Goal: Task Accomplishment & Management: Manage account settings

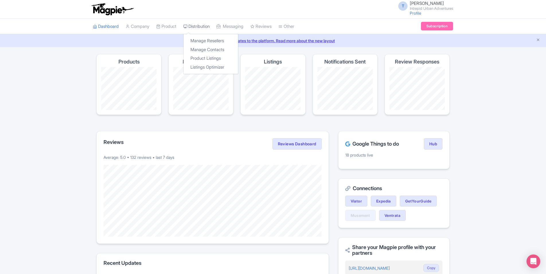
click at [201, 25] on link "Distribution" at bounding box center [196, 27] width 26 height 16
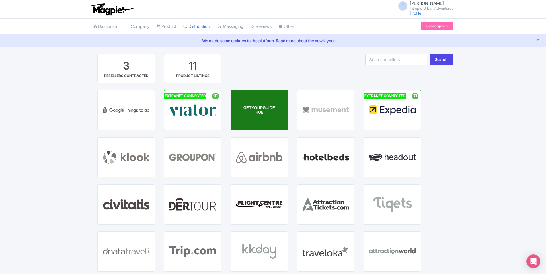
drag, startPoint x: 262, startPoint y: 110, endPoint x: 265, endPoint y: 106, distance: 4.4
click at [262, 110] on p "HUB" at bounding box center [260, 112] width 32 height 5
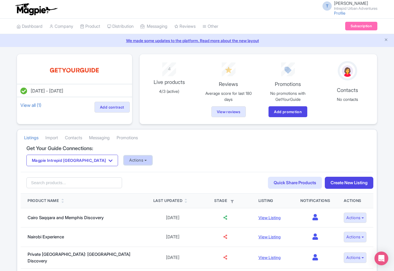
click at [124, 163] on button "Actions" at bounding box center [138, 160] width 28 height 9
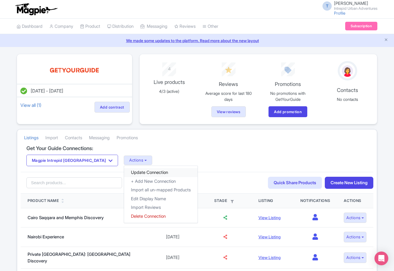
click at [124, 172] on link "Update Connection" at bounding box center [160, 172] width 73 height 9
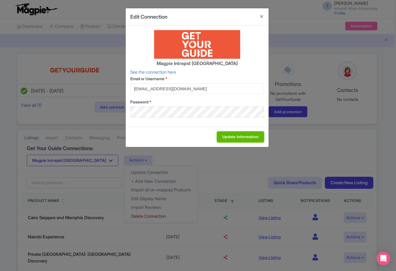
click at [231, 132] on input "Update Information" at bounding box center [240, 137] width 47 height 11
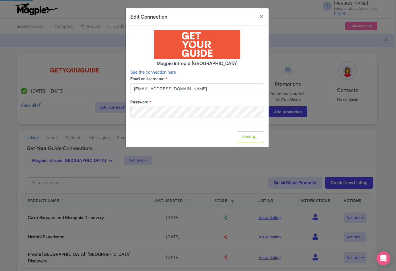
type input "Update Information"
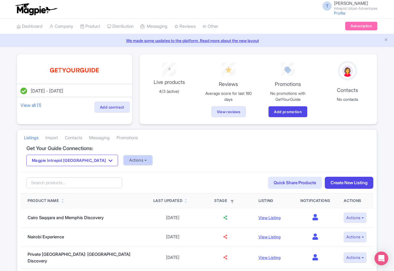
click at [124, 160] on button "Actions" at bounding box center [138, 160] width 28 height 9
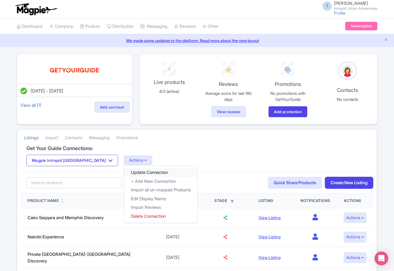
click at [124, 170] on link "Update Connection" at bounding box center [160, 172] width 73 height 9
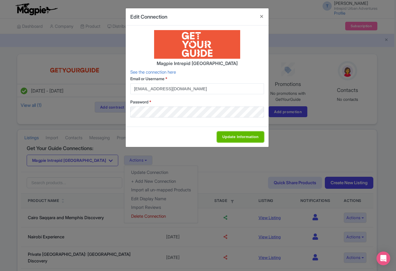
click at [223, 137] on input "Update Information" at bounding box center [240, 137] width 47 height 11
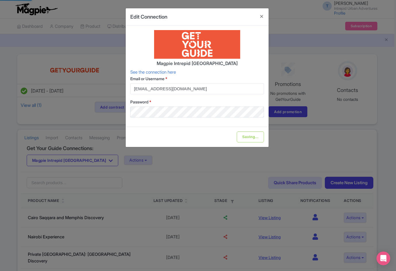
type input "Update Information"
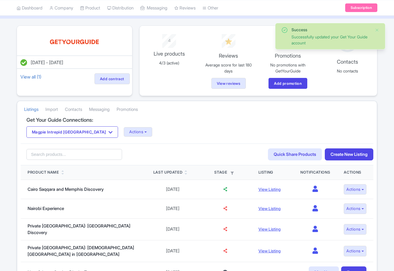
scroll to position [29, 0]
click at [124, 136] on button "Actions" at bounding box center [138, 131] width 28 height 9
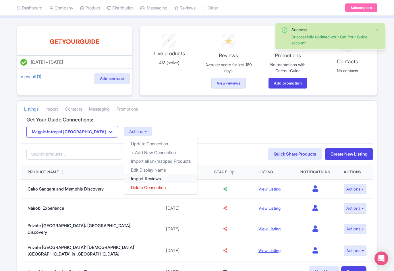
click at [124, 178] on link "Import Reviews" at bounding box center [160, 179] width 73 height 9
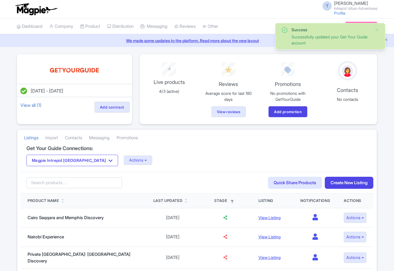
scroll to position [29, 0]
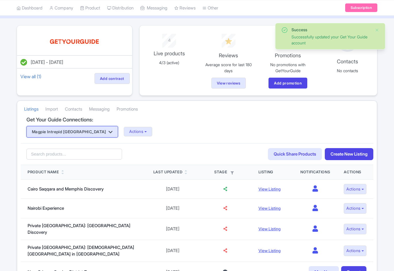
click at [76, 131] on button "Magpie Intrepid [GEOGRAPHIC_DATA]" at bounding box center [72, 131] width 92 height 11
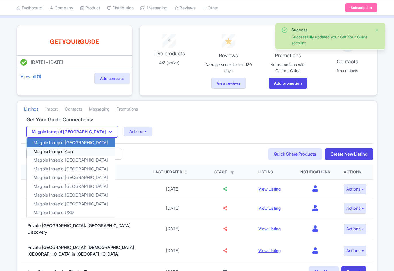
click at [71, 151] on link "Magpie Intrepid Asia" at bounding box center [71, 151] width 88 height 9
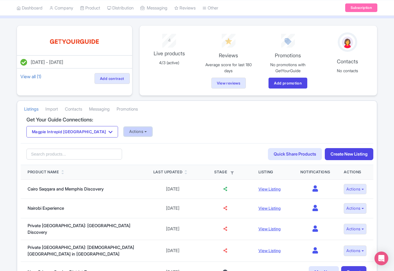
click at [124, 135] on button "Actions" at bounding box center [138, 131] width 28 height 9
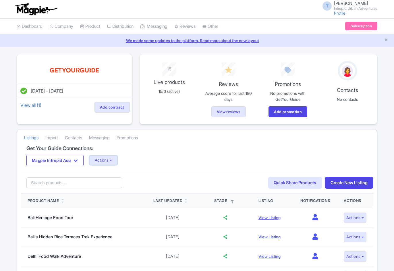
click at [116, 163] on button "Actions" at bounding box center [103, 160] width 28 height 9
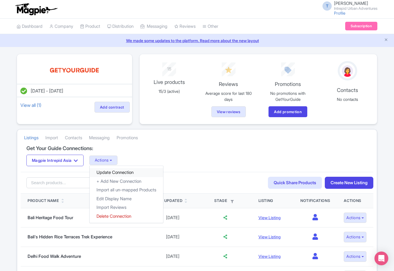
click at [116, 172] on link "Update Connection" at bounding box center [126, 172] width 73 height 9
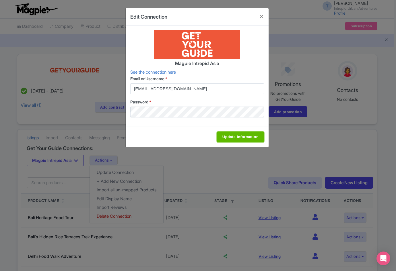
click at [234, 139] on input "Update Information" at bounding box center [240, 137] width 47 height 11
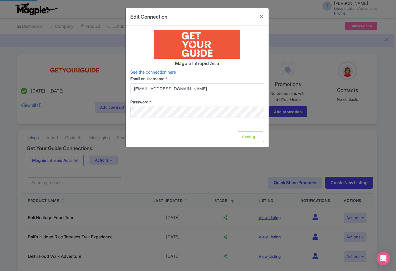
type input "Update Information"
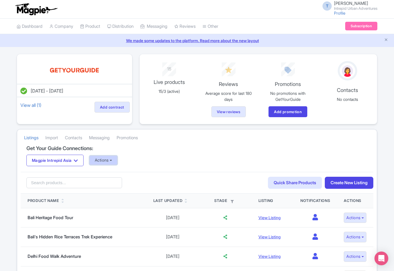
click at [108, 163] on button "Actions" at bounding box center [103, 160] width 28 height 9
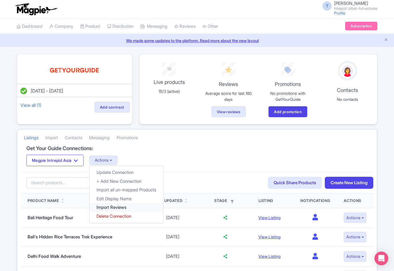
click at [121, 205] on link "Import Reviews" at bounding box center [126, 207] width 73 height 9
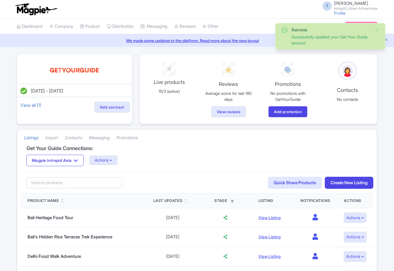
click at [120, 167] on div "Get Your Guide Connections: Magpie Intrepid Asia Magpie Intrepid Africa Magpie …" at bounding box center [197, 159] width 352 height 26
click at [58, 161] on button "Magpie Intrepid Asia" at bounding box center [54, 160] width 57 height 11
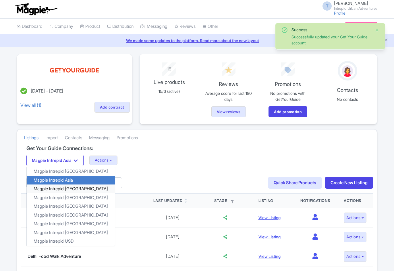
click at [68, 187] on link "Magpie Intrepid Australia" at bounding box center [71, 189] width 88 height 9
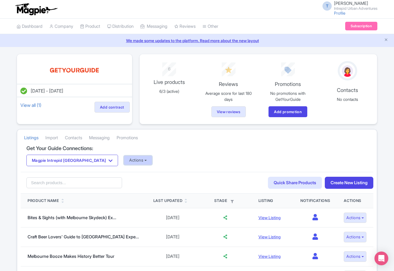
click at [124, 162] on button "Actions" at bounding box center [138, 160] width 28 height 9
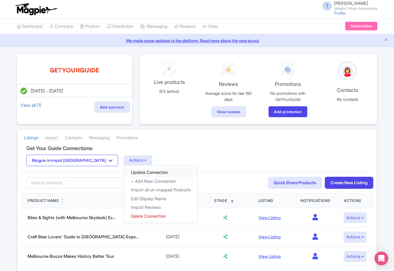
click at [128, 174] on link "Update Connection" at bounding box center [160, 172] width 73 height 9
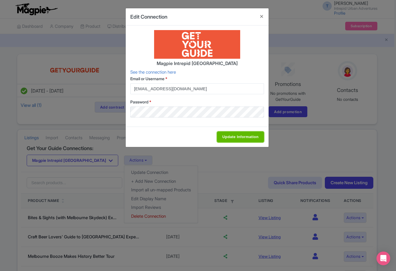
click at [234, 137] on input "Update Information" at bounding box center [240, 137] width 47 height 11
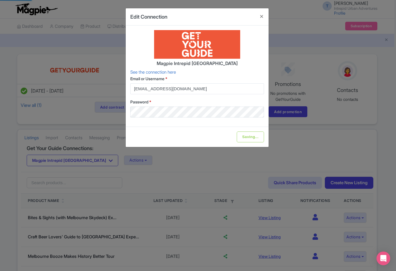
type input "Update Information"
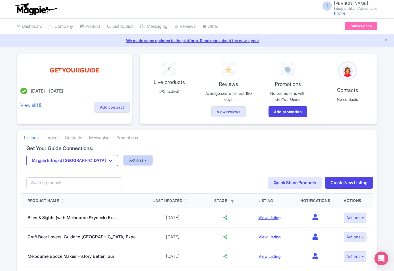
click at [124, 160] on button "Actions" at bounding box center [138, 160] width 28 height 9
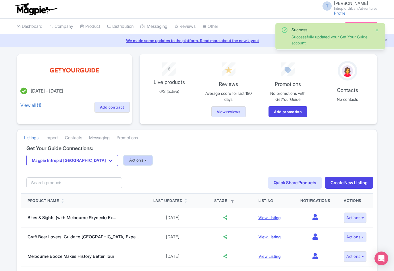
click at [124, 161] on button "Actions" at bounding box center [138, 160] width 28 height 9
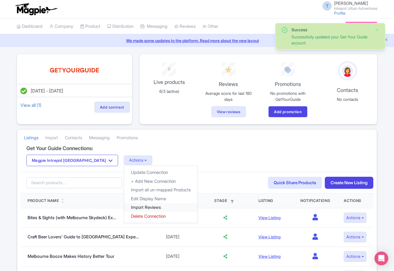
click at [141, 211] on link "Import Reviews" at bounding box center [160, 207] width 73 height 9
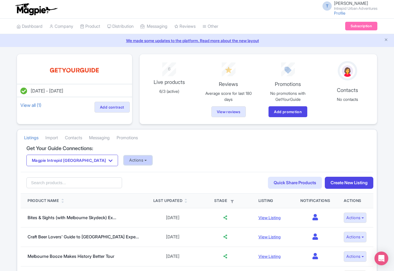
click at [124, 161] on button "Actions" at bounding box center [138, 160] width 28 height 9
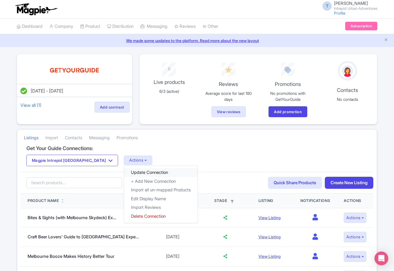
click at [139, 174] on link "Update Connection" at bounding box center [160, 172] width 73 height 9
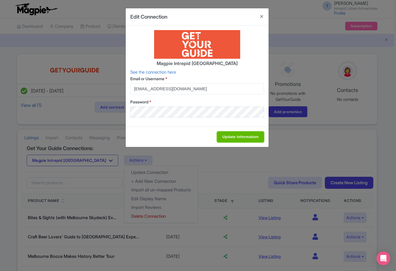
click at [238, 139] on input "Update Information" at bounding box center [240, 137] width 47 height 11
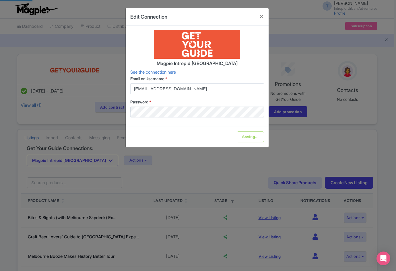
type input "Update Information"
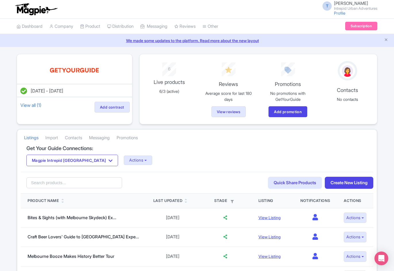
click at [121, 155] on div "Magpie Intrepid Australia Magpie Intrepid Africa Magpie Intrepid Asia Magpie In…" at bounding box center [196, 160] width 341 height 11
click at [124, 161] on button "Actions" at bounding box center [138, 160] width 28 height 9
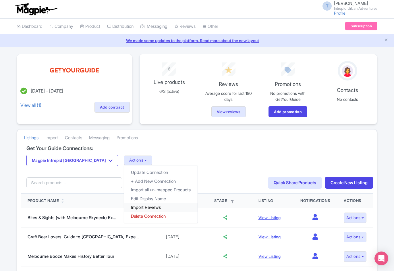
click at [124, 208] on link "Import Reviews" at bounding box center [160, 207] width 73 height 9
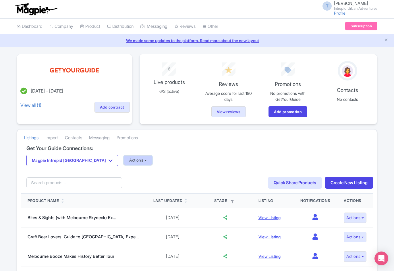
click at [124, 161] on button "Actions" at bounding box center [138, 160] width 28 height 9
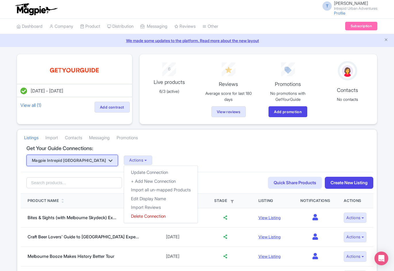
click at [84, 160] on button "Magpie Intrepid [GEOGRAPHIC_DATA]" at bounding box center [72, 160] width 92 height 11
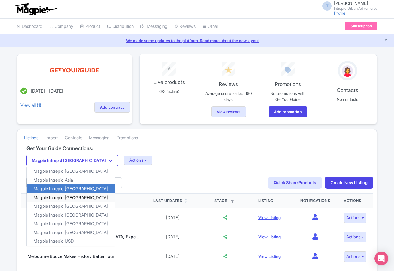
click at [70, 196] on link "Magpie Intrepid [GEOGRAPHIC_DATA]" at bounding box center [71, 197] width 88 height 9
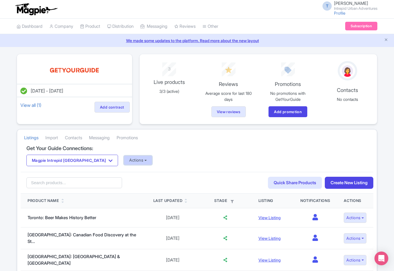
click at [124, 164] on button "Actions" at bounding box center [138, 160] width 28 height 9
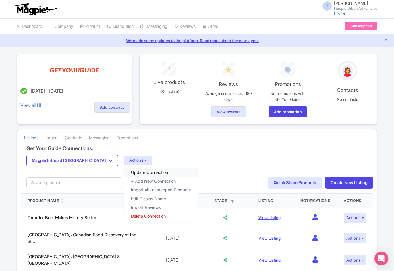
click at [124, 171] on link "Update Connection" at bounding box center [160, 172] width 73 height 9
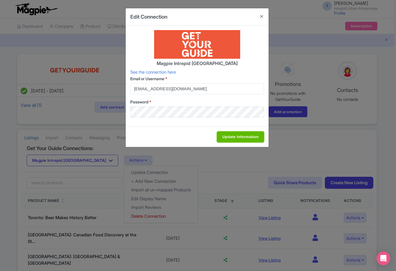
click at [222, 140] on input "Update Information" at bounding box center [240, 137] width 47 height 11
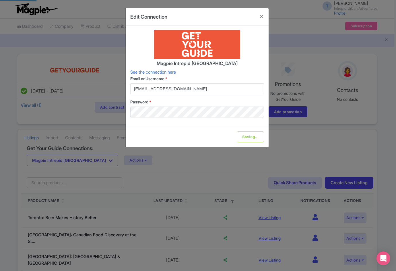
type input "Update Information"
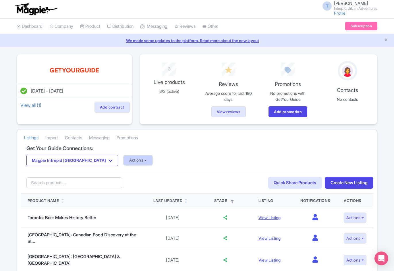
click at [124, 162] on button "Actions" at bounding box center [138, 160] width 28 height 9
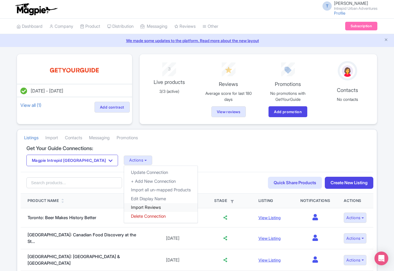
click at [124, 208] on link "Import Reviews" at bounding box center [160, 207] width 73 height 9
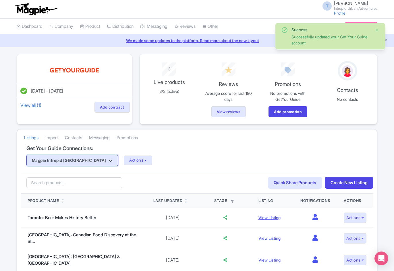
click at [63, 159] on button "Magpie Intrepid [GEOGRAPHIC_DATA]" at bounding box center [72, 160] width 92 height 11
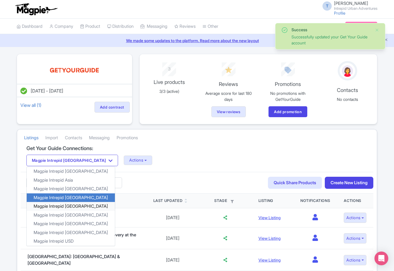
click at [71, 209] on link "Magpie Intrepid [GEOGRAPHIC_DATA]" at bounding box center [71, 206] width 88 height 9
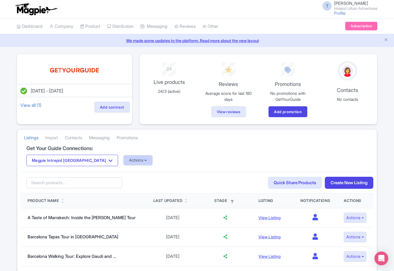
click at [124, 161] on button "Actions" at bounding box center [138, 160] width 28 height 9
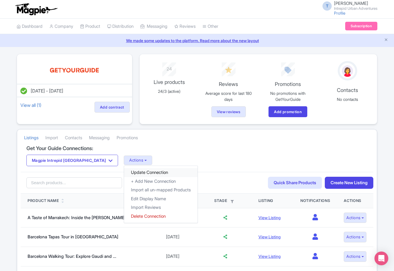
click at [124, 172] on link "Update Connection" at bounding box center [160, 172] width 73 height 9
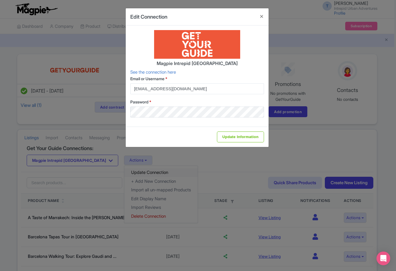
click at [115, 173] on div "Edit Connection Magpie Intrepid Europe See the connection here Email or Usernam…" at bounding box center [198, 135] width 396 height 271
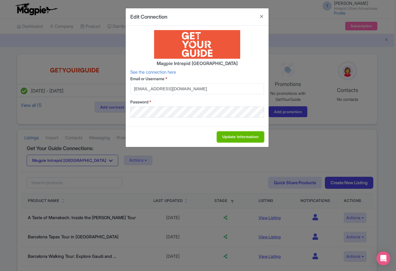
click at [229, 135] on input "Update Information" at bounding box center [240, 137] width 47 height 11
type input "Update Information"
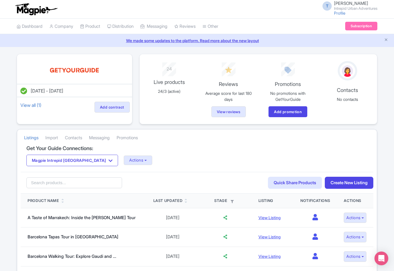
click at [116, 154] on div "Get Your Guide Connections: Magpie Intrepid Europe Magpie Intrepid Africa Magpi…" at bounding box center [197, 159] width 352 height 26
click at [124, 159] on button "Actions" at bounding box center [138, 160] width 28 height 9
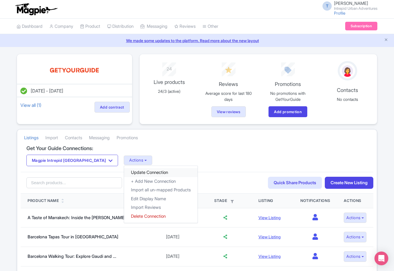
click at [124, 170] on link "Update Connection" at bounding box center [160, 172] width 73 height 9
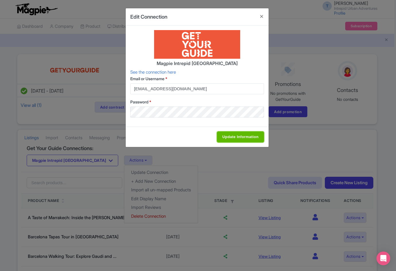
click at [231, 140] on input "Update Information" at bounding box center [240, 137] width 47 height 11
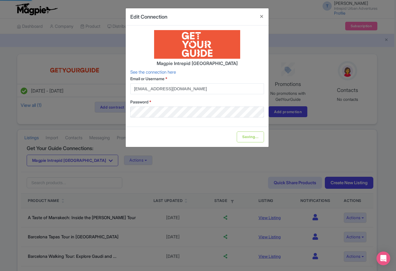
type input "Update Information"
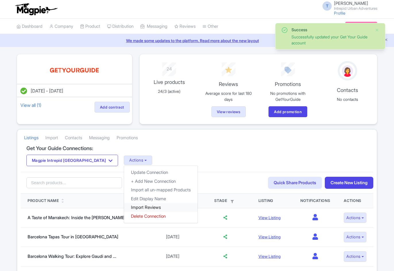
click at [124, 207] on link "Import Reviews" at bounding box center [160, 207] width 73 height 9
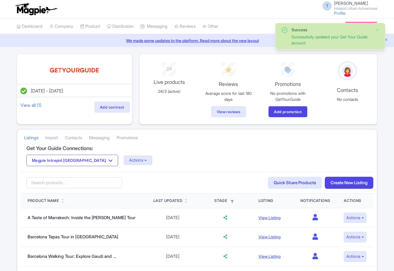
click at [81, 160] on button "Magpie Intrepid [GEOGRAPHIC_DATA]" at bounding box center [72, 160] width 92 height 11
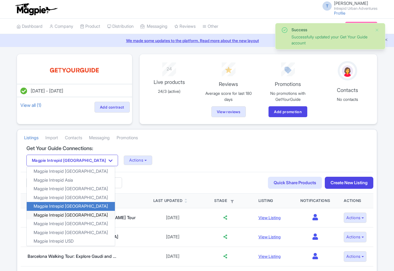
click at [72, 215] on link "Magpie Intrepid [GEOGRAPHIC_DATA]" at bounding box center [71, 215] width 88 height 9
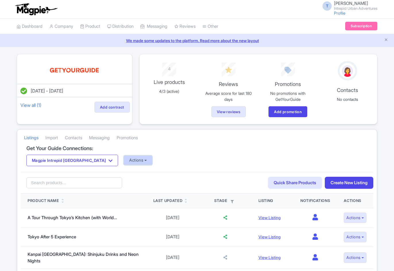
click at [124, 162] on button "Actions" at bounding box center [138, 160] width 28 height 9
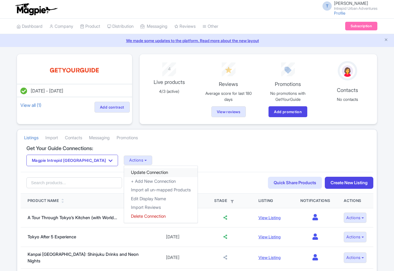
click at [124, 172] on link "Update Connection" at bounding box center [160, 172] width 73 height 9
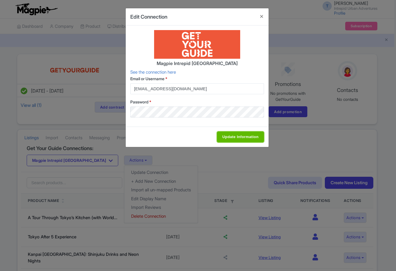
click at [249, 141] on input "Update Information" at bounding box center [240, 137] width 47 height 11
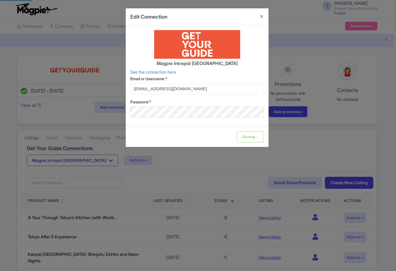
type input "Update Information"
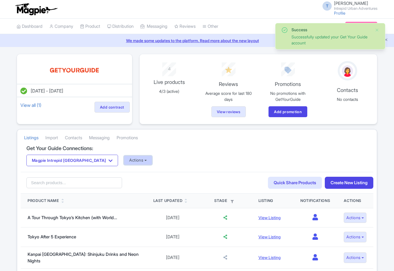
click at [124, 164] on button "Actions" at bounding box center [138, 160] width 28 height 9
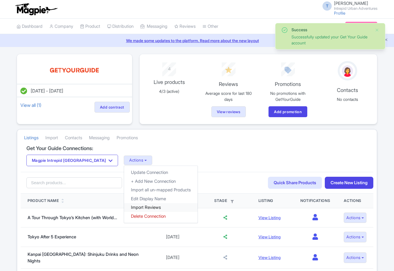
click at [124, 208] on link "Import Reviews" at bounding box center [160, 207] width 73 height 9
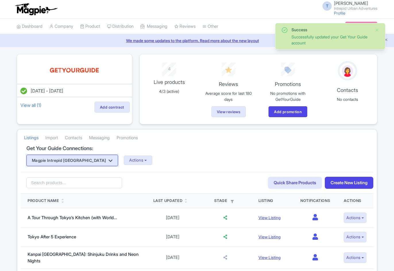
click at [81, 161] on button "Magpie Intrepid [GEOGRAPHIC_DATA]" at bounding box center [72, 160] width 92 height 11
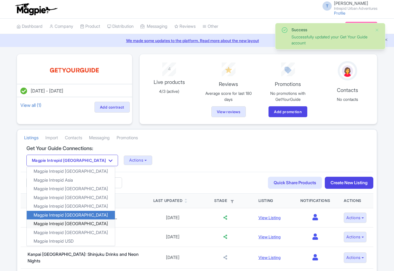
click at [69, 222] on link "Magpie Intrepid [GEOGRAPHIC_DATA]" at bounding box center [71, 224] width 88 height 9
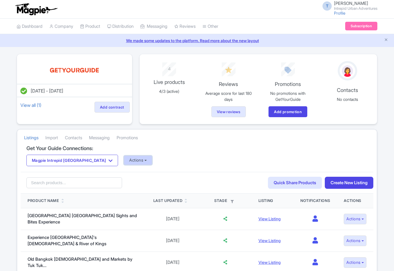
click at [124, 161] on button "Actions" at bounding box center [138, 160] width 28 height 9
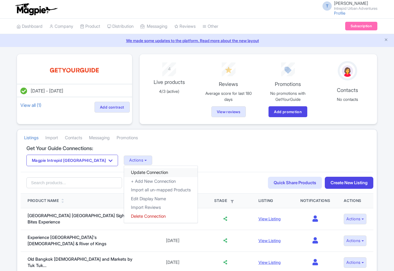
click at [124, 172] on link "Update Connection" at bounding box center [160, 172] width 73 height 9
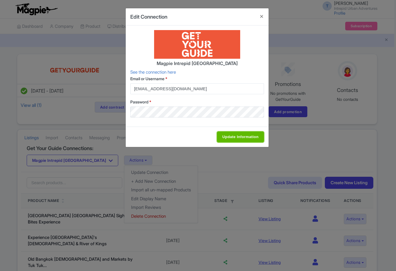
click at [230, 136] on input "Update Information" at bounding box center [240, 137] width 47 height 11
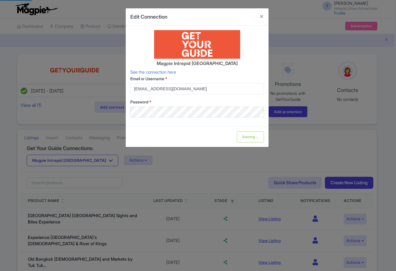
type input "Update Information"
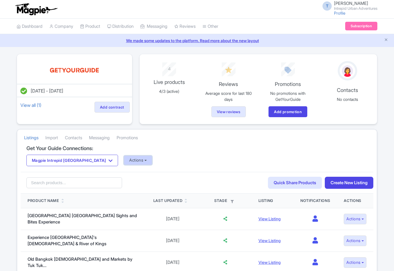
click at [124, 162] on button "Actions" at bounding box center [138, 160] width 28 height 9
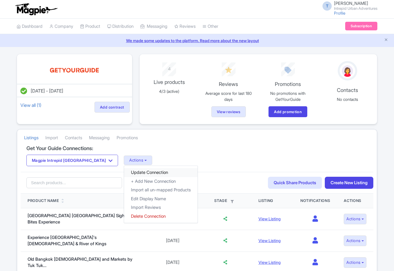
click at [124, 169] on link "Update Connection" at bounding box center [160, 172] width 73 height 9
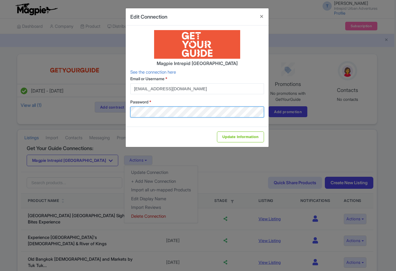
click at [246, 114] on div "Edit Connection Magpie Intrepid Thailand See the connection here Email or Usern…" at bounding box center [198, 135] width 396 height 271
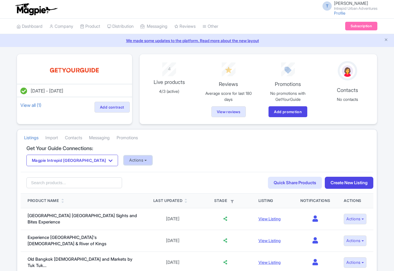
click at [124, 164] on button "Actions" at bounding box center [138, 160] width 28 height 9
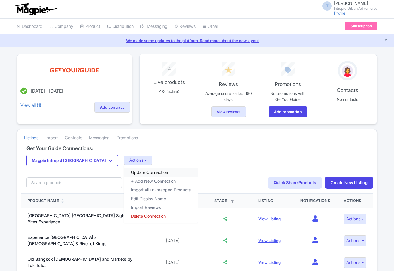
click at [124, 174] on link "Update Connection" at bounding box center [160, 172] width 73 height 9
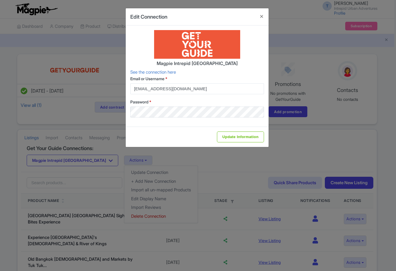
click at [244, 130] on div "Update Information" at bounding box center [197, 137] width 143 height 20
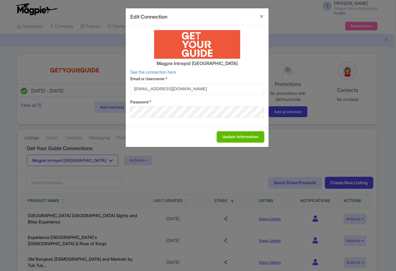
click at [236, 140] on input "Update Information" at bounding box center [240, 137] width 47 height 11
type input "Update Information"
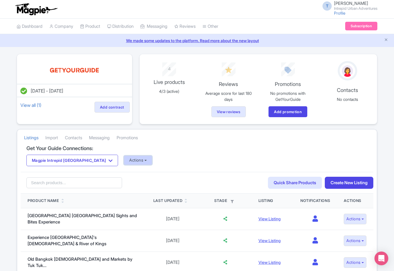
click at [131, 161] on button "Actions" at bounding box center [138, 160] width 28 height 9
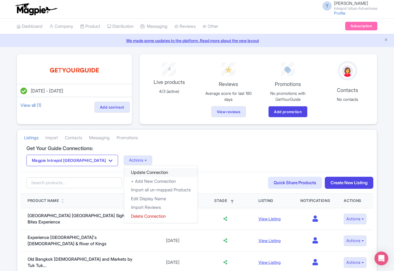
click at [131, 173] on link "Update Connection" at bounding box center [160, 172] width 73 height 9
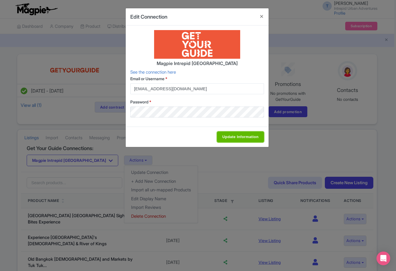
click at [244, 133] on input "Update Information" at bounding box center [240, 137] width 47 height 11
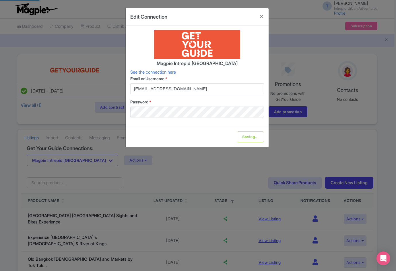
type input "Update Information"
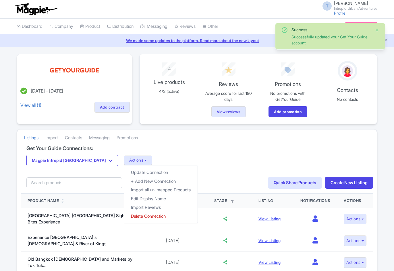
click at [125, 208] on link "Import Reviews" at bounding box center [160, 207] width 73 height 9
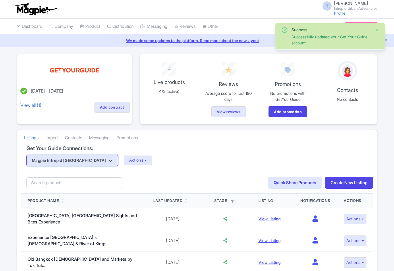
click at [69, 161] on button "Magpie Intrepid [GEOGRAPHIC_DATA]" at bounding box center [72, 160] width 92 height 11
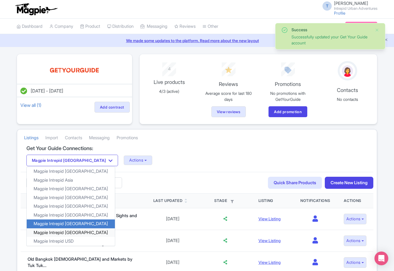
click at [70, 232] on link "Magpie Intrepid Turkey" at bounding box center [71, 232] width 88 height 9
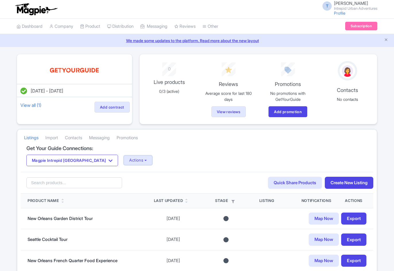
click at [124, 161] on button "Actions" at bounding box center [138, 160] width 28 height 9
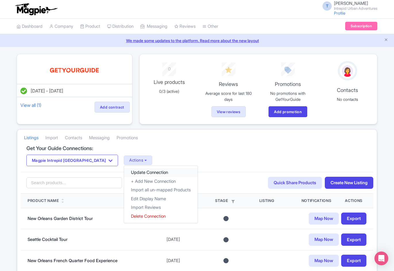
click at [124, 171] on link "Update Connection" at bounding box center [160, 172] width 73 height 9
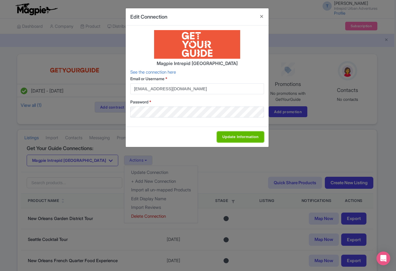
click at [236, 135] on input "Update Information" at bounding box center [240, 137] width 47 height 11
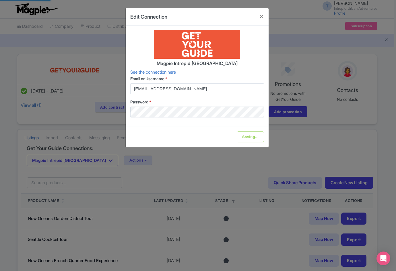
type input "Update Information"
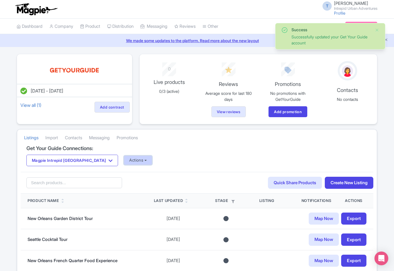
click at [124, 161] on button "Actions" at bounding box center [138, 160] width 28 height 9
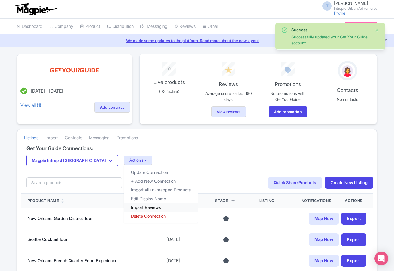
click at [132, 209] on link "Import Reviews" at bounding box center [160, 207] width 73 height 9
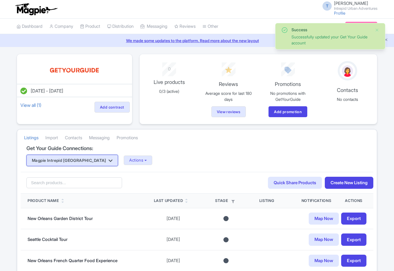
click at [61, 163] on button "Magpie Intrepid Turkey" at bounding box center [72, 160] width 92 height 11
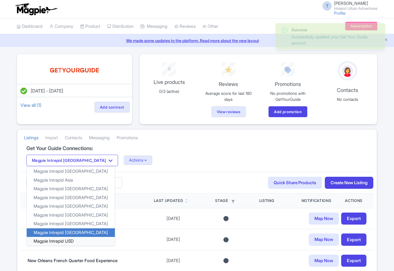
click at [73, 242] on link "Magpie Intrepid USD" at bounding box center [71, 241] width 88 height 9
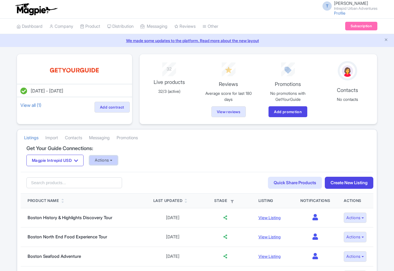
click at [108, 161] on button "Actions" at bounding box center [103, 160] width 28 height 9
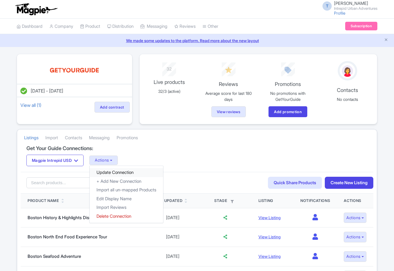
click at [117, 172] on link "Update Connection" at bounding box center [126, 172] width 73 height 9
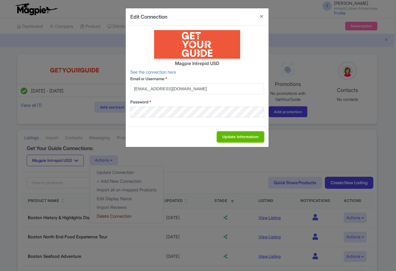
click at [224, 136] on input "Update Information" at bounding box center [240, 137] width 47 height 11
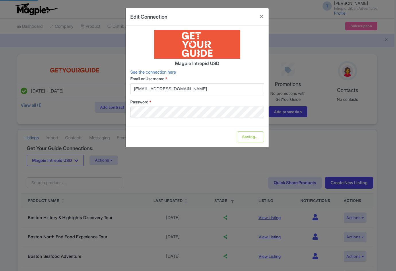
type input "Update Information"
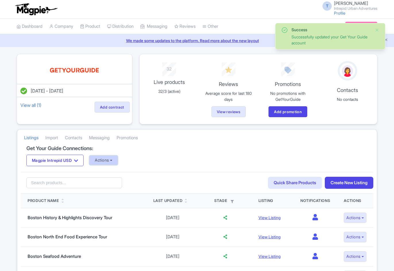
click at [116, 159] on button "Actions" at bounding box center [103, 160] width 28 height 9
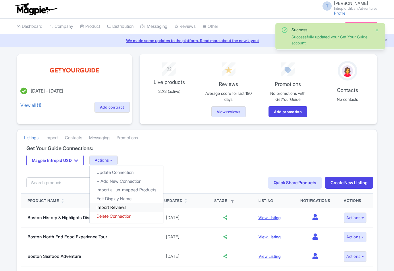
click at [112, 207] on link "Import Reviews" at bounding box center [126, 207] width 73 height 9
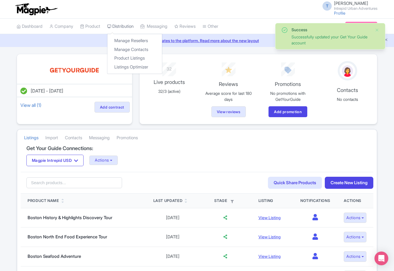
click at [124, 27] on link "Distribution" at bounding box center [120, 27] width 26 height 16
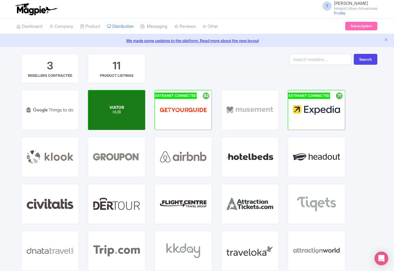
click at [122, 110] on div "VIATOR HUB" at bounding box center [116, 110] width 15 height 10
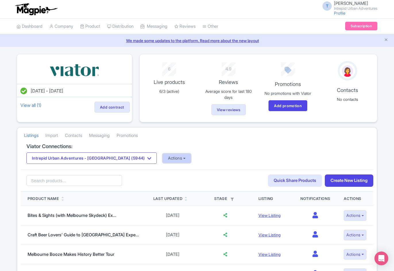
click at [163, 154] on button "Actions" at bounding box center [176, 158] width 28 height 9
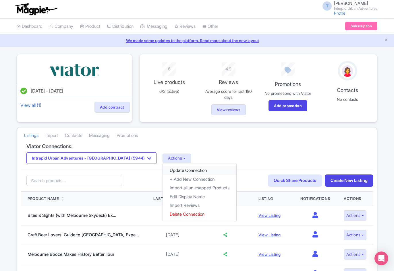
click at [163, 168] on link "Update Connection" at bounding box center [199, 170] width 73 height 9
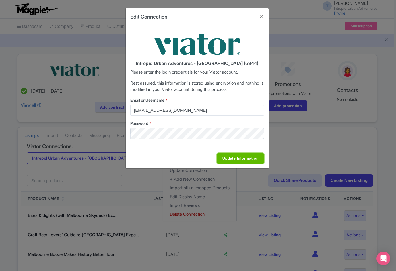
click at [244, 157] on input "Update Information" at bounding box center [240, 158] width 47 height 11
type input "Saving..."
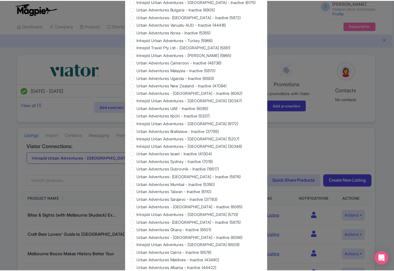
scroll to position [459, 0]
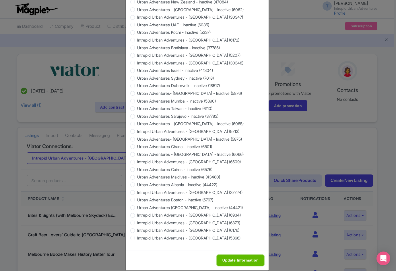
click at [236, 261] on input "Update Information" at bounding box center [240, 260] width 47 height 11
type input "Update Information"
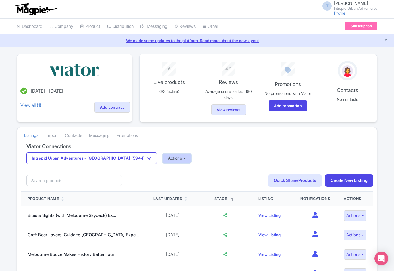
click at [162, 157] on button "Actions" at bounding box center [176, 158] width 28 height 9
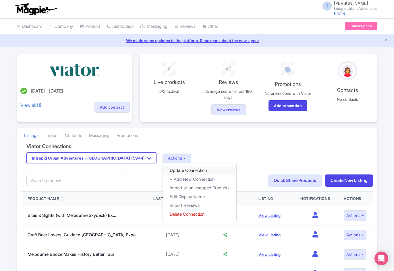
click at [163, 174] on link "Update Connection" at bounding box center [199, 170] width 73 height 9
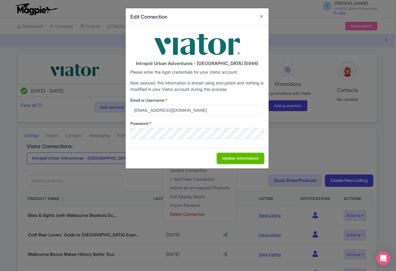
click at [225, 154] on input "Update Information" at bounding box center [240, 158] width 47 height 11
type input "Saving..."
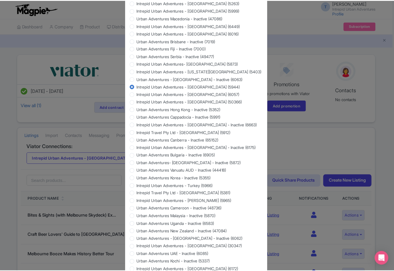
scroll to position [465, 0]
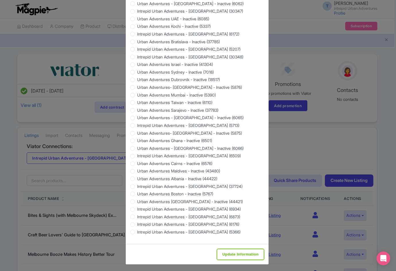
click at [235, 251] on input "Update Information" at bounding box center [240, 254] width 47 height 11
type input "Update Information"
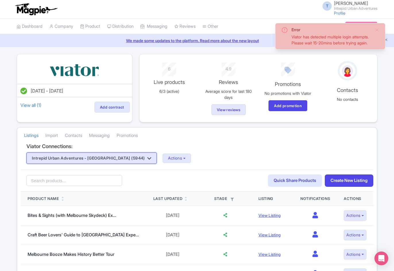
click at [116, 157] on button "Intrepid Urban Adventures - [GEOGRAPHIC_DATA] (5944)" at bounding box center [91, 158] width 130 height 11
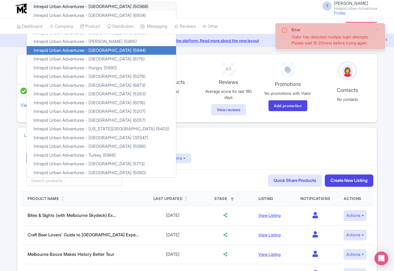
click at [106, 5] on link "Intrepid Urban Adventures - [GEOGRAPHIC_DATA] (50366)" at bounding box center [101, 6] width 149 height 9
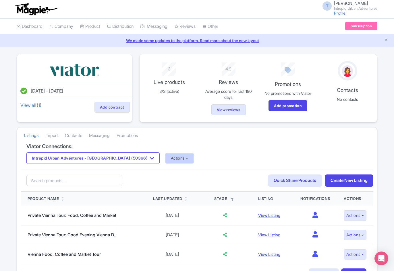
click at [165, 157] on button "Actions" at bounding box center [179, 158] width 28 height 9
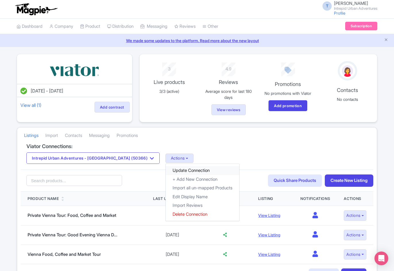
click at [166, 170] on link "Update Connection" at bounding box center [202, 170] width 73 height 9
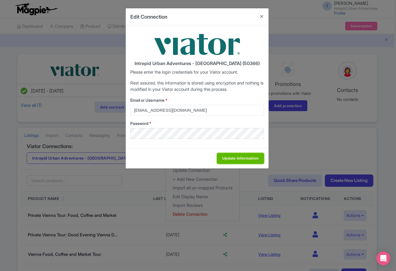
click at [235, 163] on input "Update Information" at bounding box center [240, 158] width 47 height 11
type input "Saving..."
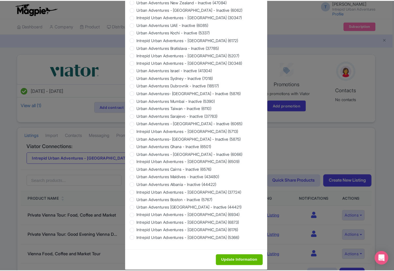
scroll to position [465, 0]
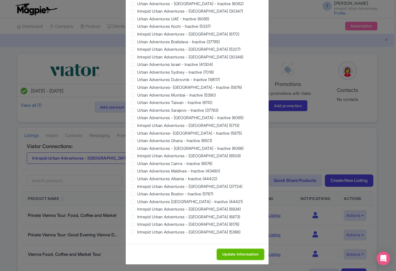
click at [240, 255] on input "Update Information" at bounding box center [240, 254] width 47 height 11
type input "Update Information"
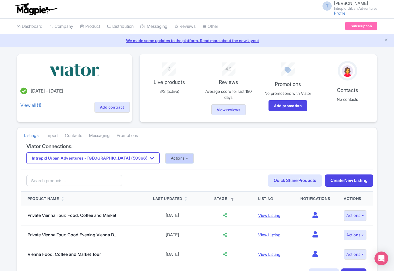
click at [165, 161] on button "Actions" at bounding box center [179, 158] width 28 height 9
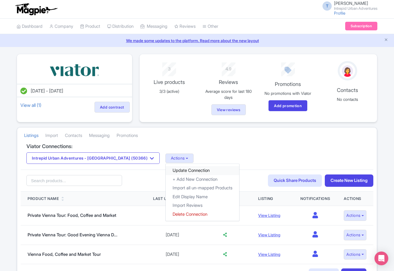
click at [177, 170] on link "Update Connection" at bounding box center [202, 170] width 73 height 9
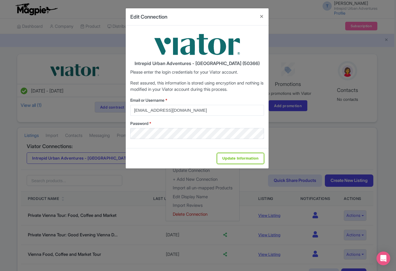
click at [226, 156] on input "Update Information" at bounding box center [240, 158] width 47 height 11
type input "Saving..."
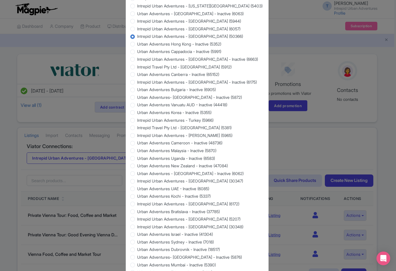
scroll to position [465, 0]
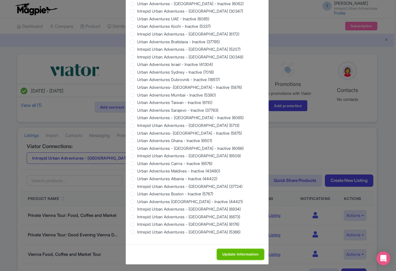
click at [234, 252] on input "Update Information" at bounding box center [240, 254] width 47 height 11
type input "Saving..."
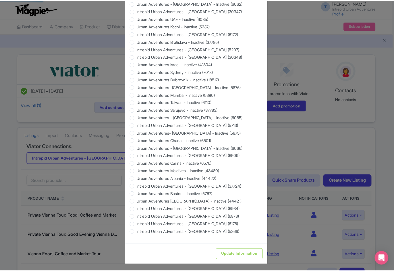
scroll to position [0, 0]
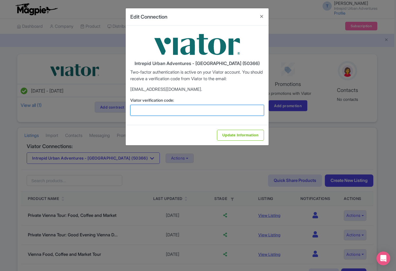
click at [162, 108] on input "Viator verification code:" at bounding box center [197, 110] width 134 height 11
paste input "278610"
drag, startPoint x: 206, startPoint y: 127, endPoint x: 219, endPoint y: 133, distance: 14.5
click at [217, 133] on form "Intrepid Urban Adventures - Austria (50366) Two-factor authentication is active…" at bounding box center [197, 86] width 143 height 120
type input "278610"
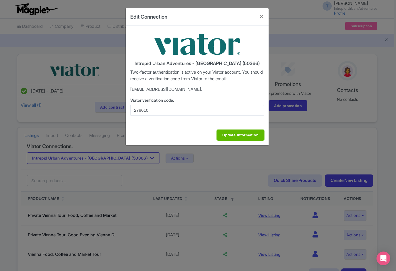
click at [226, 132] on input "Update Information" at bounding box center [240, 135] width 47 height 11
type input "Update Information"
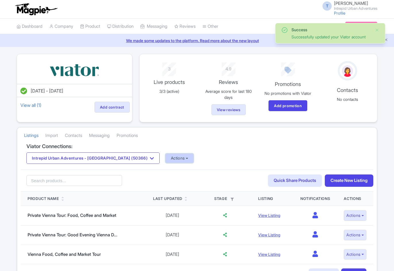
click at [165, 158] on button "Actions" at bounding box center [179, 158] width 28 height 9
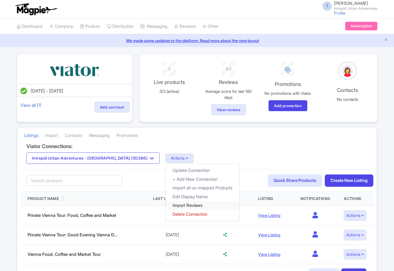
click at [168, 205] on link "Import Reviews" at bounding box center [202, 205] width 73 height 9
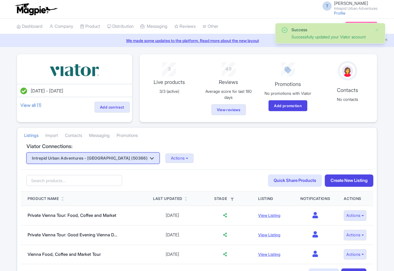
click at [119, 161] on button "Intrepid Urban Adventures - [GEOGRAPHIC_DATA] (50366)" at bounding box center [92, 158] width 133 height 11
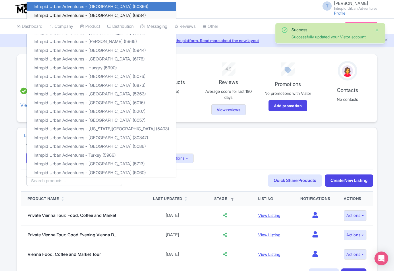
click at [104, 14] on link "Intrepid Urban Adventures - [GEOGRAPHIC_DATA] (6934)" at bounding box center [101, 15] width 149 height 9
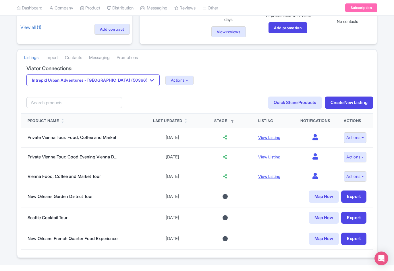
scroll to position [86, 0]
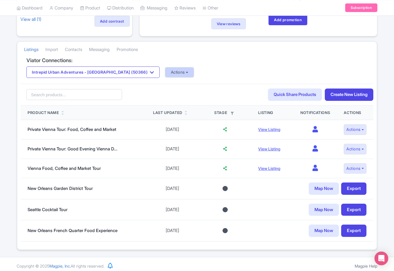
click at [168, 74] on button "Actions" at bounding box center [179, 72] width 28 height 9
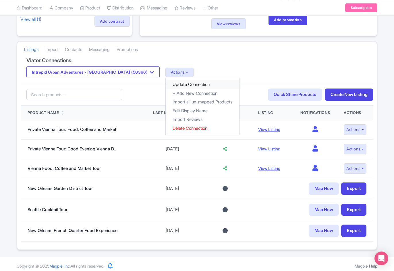
click at [169, 85] on link "Update Connection" at bounding box center [202, 84] width 73 height 9
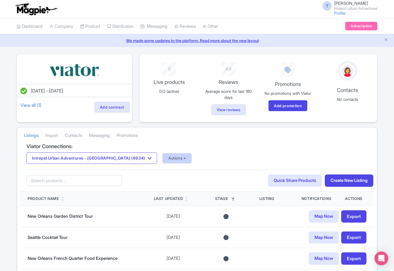
click at [163, 159] on button "Actions" at bounding box center [177, 158] width 28 height 9
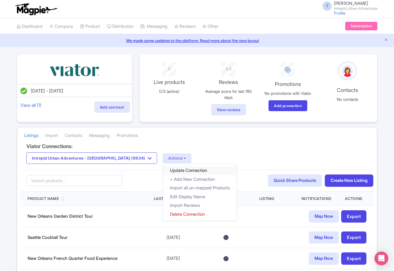
click at [163, 169] on link "Update Connection" at bounding box center [199, 170] width 73 height 9
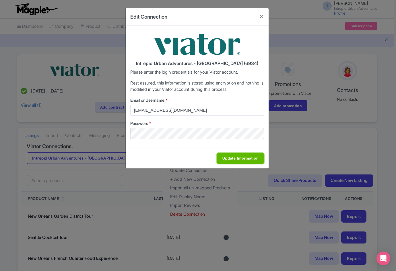
click at [234, 156] on input "Update Information" at bounding box center [240, 158] width 47 height 11
type input "Saving..."
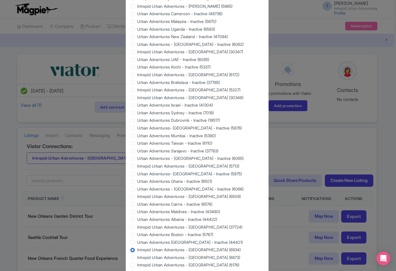
scroll to position [465, 0]
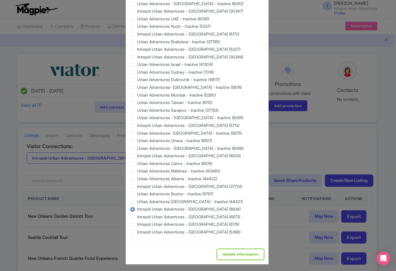
click at [229, 251] on input "Update Information" at bounding box center [240, 254] width 47 height 11
type input "Saving..."
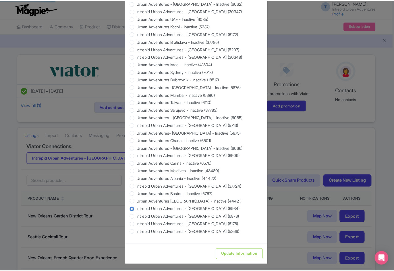
scroll to position [0, 0]
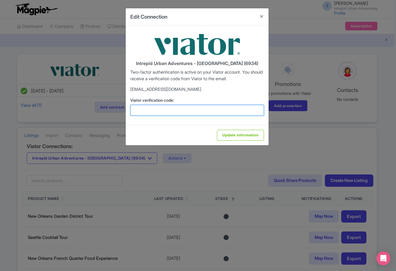
click at [223, 110] on input "Viator verification code:" at bounding box center [197, 110] width 134 height 11
paste input "278610"
type input "278610"
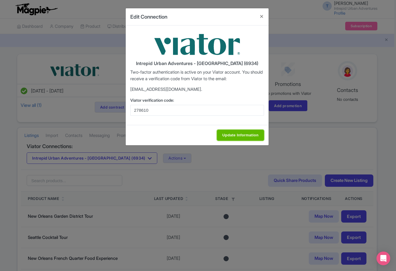
click at [237, 135] on input "Update Information" at bounding box center [240, 135] width 47 height 11
type input "Update Information"
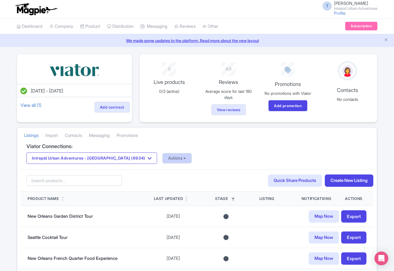
click at [166, 160] on button "Actions" at bounding box center [177, 158] width 28 height 9
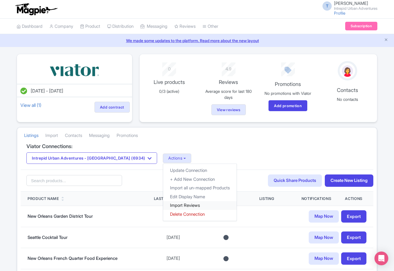
click at [168, 206] on link "Import Reviews" at bounding box center [199, 205] width 73 height 9
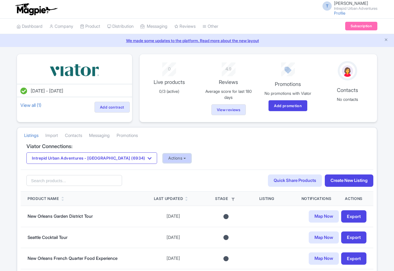
drag, startPoint x: 163, startPoint y: 157, endPoint x: 162, endPoint y: 160, distance: 3.5
click at [163, 157] on button "Actions" at bounding box center [177, 158] width 28 height 9
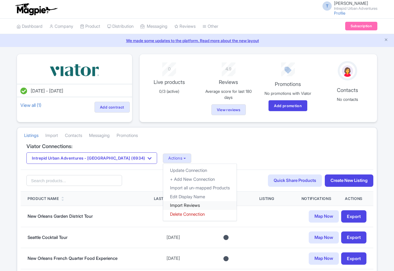
click at [163, 203] on link "Import Reviews" at bounding box center [199, 205] width 73 height 9
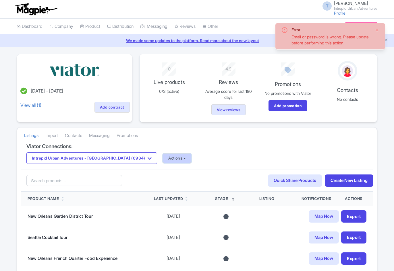
click at [163, 154] on button "Actions" at bounding box center [177, 158] width 28 height 9
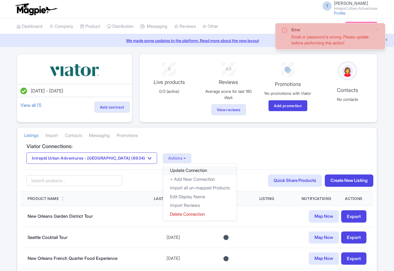
click at [163, 167] on link "Update Connection" at bounding box center [199, 170] width 73 height 9
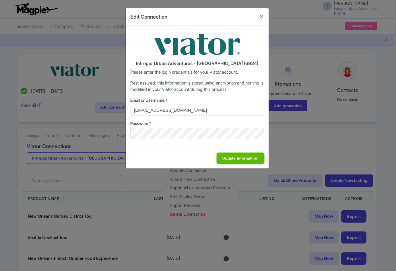
click at [243, 160] on input "Update Information" at bounding box center [240, 158] width 47 height 11
type input "Saving..."
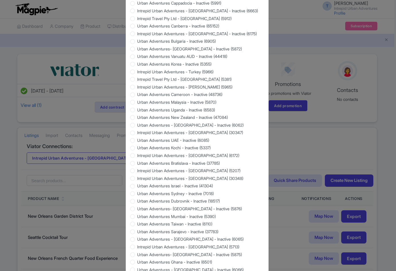
scroll to position [465, 0]
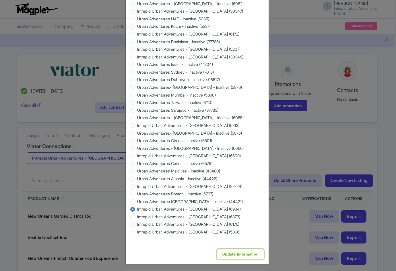
click at [235, 255] on input "Update Information" at bounding box center [240, 254] width 47 height 11
type input "Saving..."
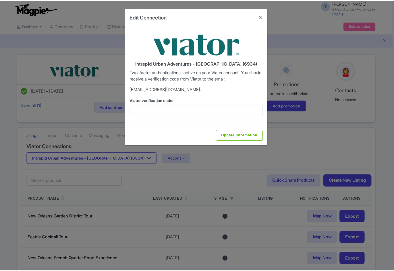
scroll to position [0, 0]
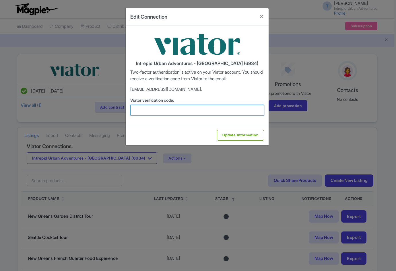
click at [155, 110] on input "Viator verification code:" at bounding box center [197, 110] width 134 height 11
paste input "201777"
type input "201777"
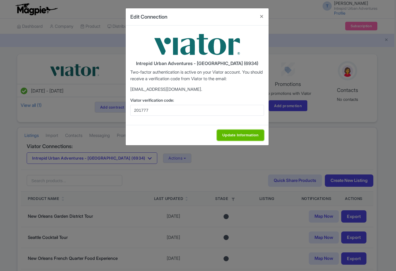
click at [233, 132] on input "Update Information" at bounding box center [240, 135] width 47 height 11
type input "Update Information"
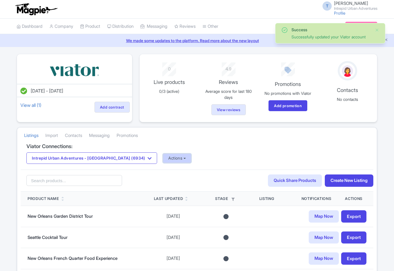
click at [163, 160] on button "Actions" at bounding box center [177, 158] width 28 height 9
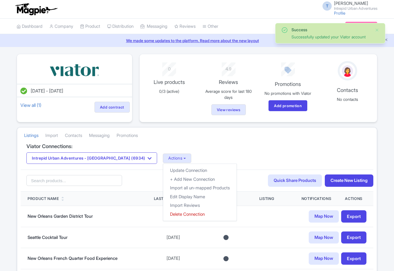
click at [190, 159] on div "Intrepid Urban Adventures - Canada (6934) Intrepid Urban Adventures - Austria (…" at bounding box center [196, 158] width 341 height 11
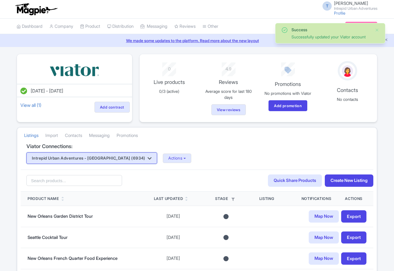
click at [98, 162] on button "Intrepid Urban Adventures - [GEOGRAPHIC_DATA] (6934)" at bounding box center [91, 158] width 131 height 11
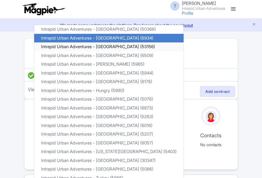
click at [103, 45] on link "Intrepid Urban Adventures - [GEOGRAPHIC_DATA] (53156)" at bounding box center [108, 46] width 149 height 9
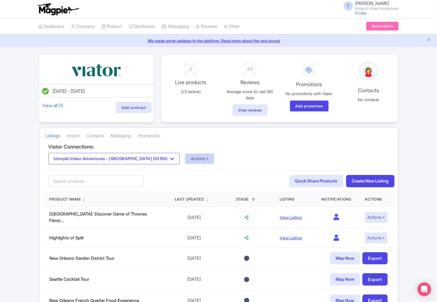
click at [186, 159] on button "Actions" at bounding box center [200, 158] width 28 height 9
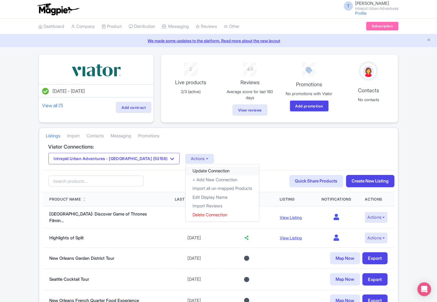
click at [188, 171] on link "Update Connection" at bounding box center [222, 170] width 73 height 9
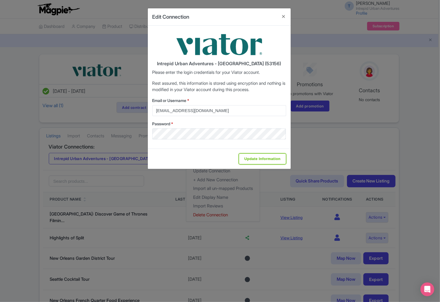
click at [257, 155] on input "Update Information" at bounding box center [262, 158] width 47 height 11
type input "Saving..."
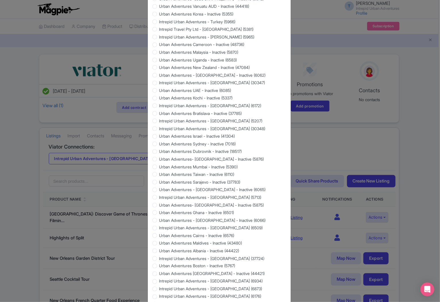
scroll to position [448, 0]
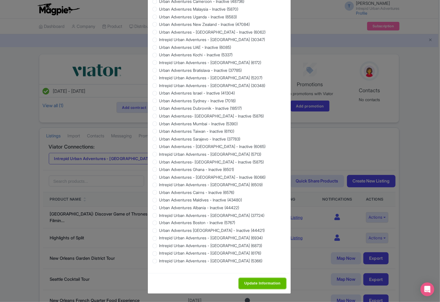
click at [243, 280] on input "Update Information" at bounding box center [262, 283] width 47 height 11
type input "Saving..."
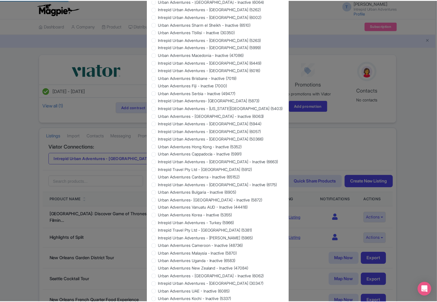
scroll to position [0, 0]
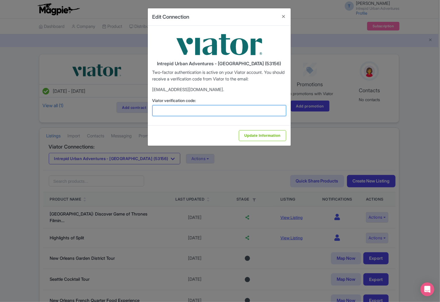
click at [196, 108] on input "Viator verification code:" at bounding box center [219, 110] width 134 height 11
paste input "225602"
type input "225602"
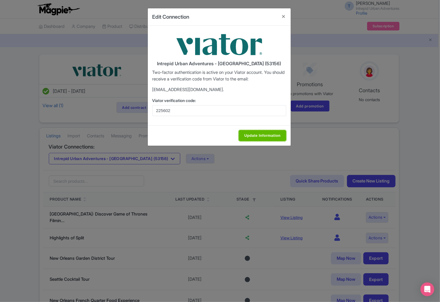
click at [255, 137] on input "Update Information" at bounding box center [262, 135] width 47 height 11
type input "Update Information"
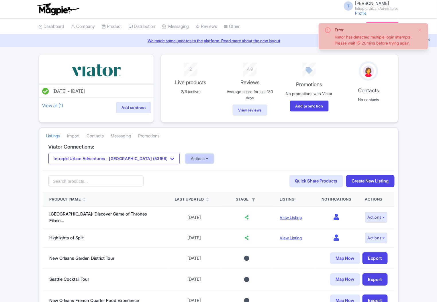
click at [186, 157] on button "Actions" at bounding box center [200, 158] width 28 height 9
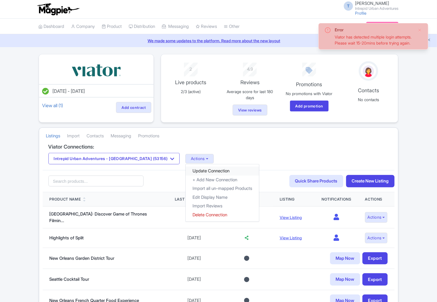
click at [186, 173] on link "Update Connection" at bounding box center [222, 170] width 73 height 9
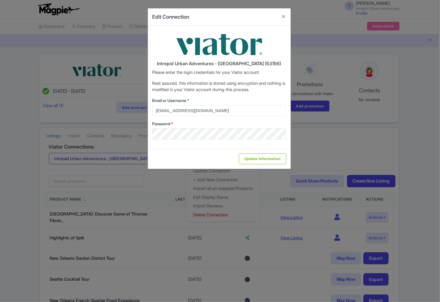
click at [267, 164] on div "Update Information" at bounding box center [219, 158] width 143 height 20
click at [259, 157] on input "Update Information" at bounding box center [262, 158] width 47 height 11
type input "Saving..."
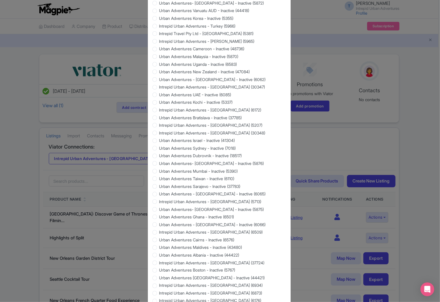
scroll to position [448, 0]
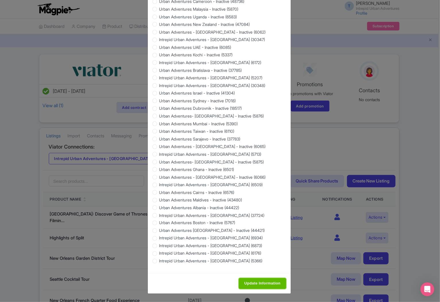
click at [259, 284] on input "Update Information" at bounding box center [262, 283] width 47 height 11
type input "Saving..."
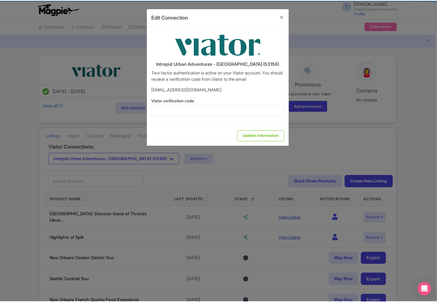
scroll to position [0, 0]
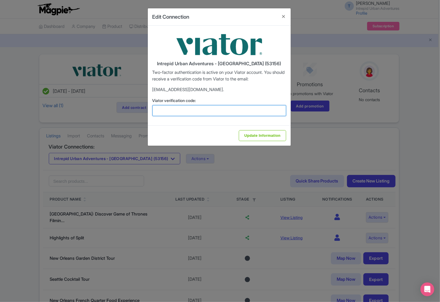
click at [242, 114] on input "Viator verification code:" at bounding box center [219, 110] width 134 height 11
paste input "154664"
type input "154664"
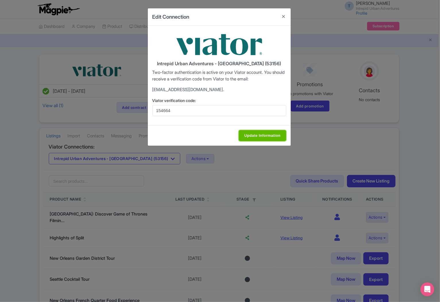
click at [261, 134] on input "Update Information" at bounding box center [262, 135] width 47 height 11
type input "Update Information"
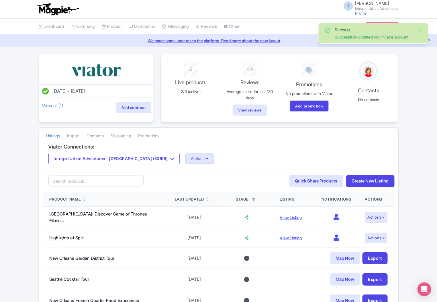
drag, startPoint x: 181, startPoint y: 161, endPoint x: 182, endPoint y: 165, distance: 4.3
click at [186, 161] on button "Actions" at bounding box center [200, 158] width 28 height 9
click at [197, 205] on link "Import Reviews" at bounding box center [222, 205] width 73 height 9
click at [113, 161] on button "Intrepid Urban Adventures - [GEOGRAPHIC_DATA] (53156)" at bounding box center [114, 158] width 132 height 11
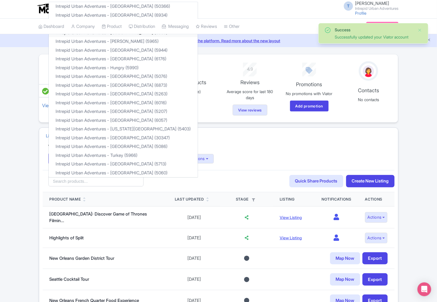
click at [123, 36] on link "Intrepid Urban Adventures - [GEOGRAPHIC_DATA] (6509)" at bounding box center [123, 32] width 149 height 9
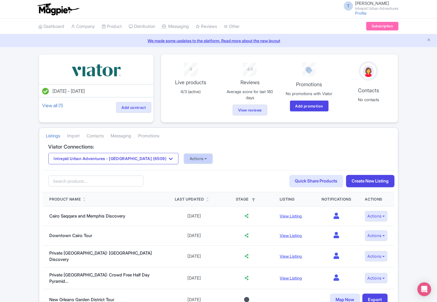
click at [184, 161] on button "Actions" at bounding box center [198, 158] width 28 height 9
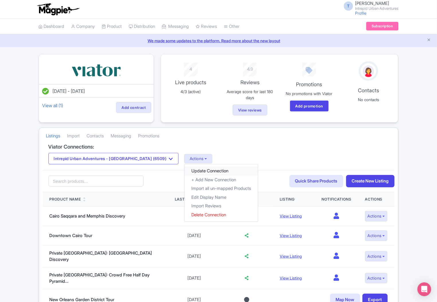
click at [185, 171] on link "Update Connection" at bounding box center [221, 170] width 73 height 9
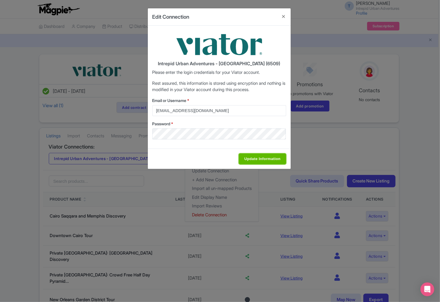
click at [260, 160] on input "Update Information" at bounding box center [262, 158] width 47 height 11
type input "Saving..."
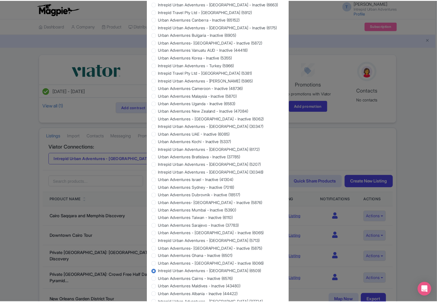
scroll to position [448, 0]
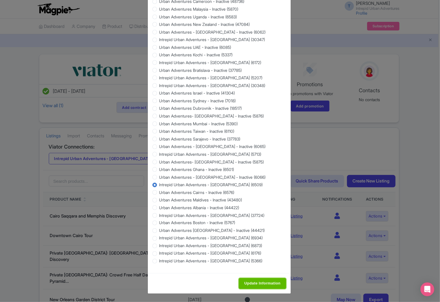
click at [256, 283] on input "Update Information" at bounding box center [262, 283] width 47 height 11
type input "Update Information"
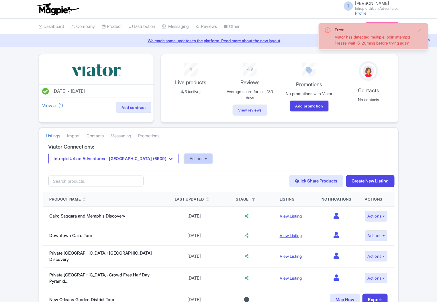
click at [184, 160] on button "Actions" at bounding box center [198, 158] width 28 height 9
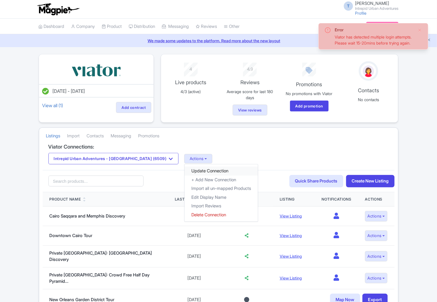
click at [185, 170] on link "Update Connection" at bounding box center [221, 170] width 73 height 9
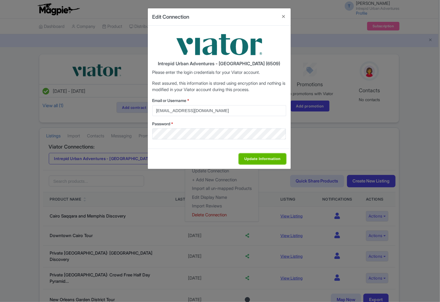
click at [254, 159] on input "Update Information" at bounding box center [262, 158] width 47 height 11
type input "Saving..."
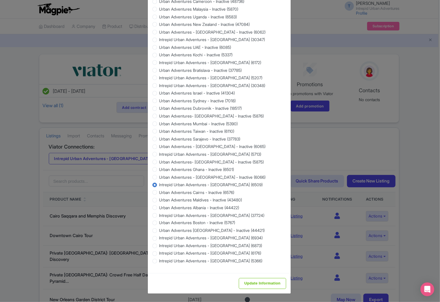
scroll to position [448, 0]
click at [269, 281] on input "Update Information" at bounding box center [262, 283] width 47 height 11
type input "Saving..."
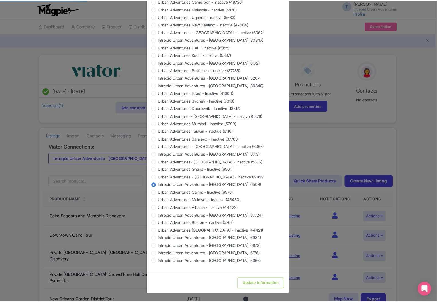
scroll to position [0, 0]
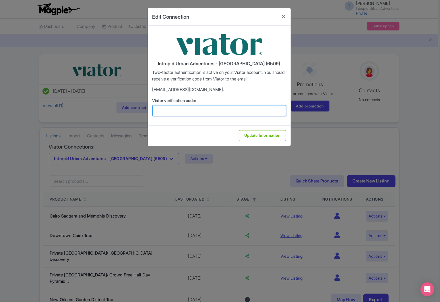
click at [214, 109] on input "Viator verification code:" at bounding box center [219, 110] width 134 height 11
paste input "124603"
type input "124603"
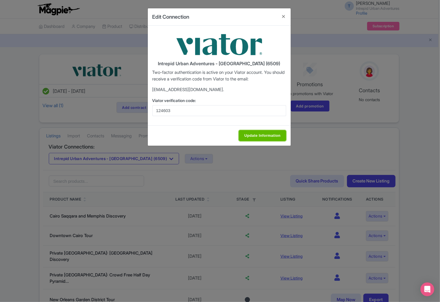
click at [256, 136] on input "Update Information" at bounding box center [262, 135] width 47 height 11
type input "Update Information"
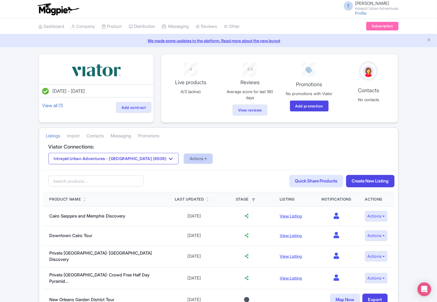
click at [184, 159] on button "Actions" at bounding box center [198, 158] width 28 height 9
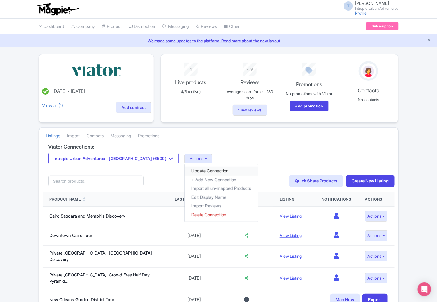
click at [185, 168] on link "Update Connection" at bounding box center [221, 170] width 73 height 9
click at [185, 172] on link "Update Connection" at bounding box center [221, 170] width 73 height 9
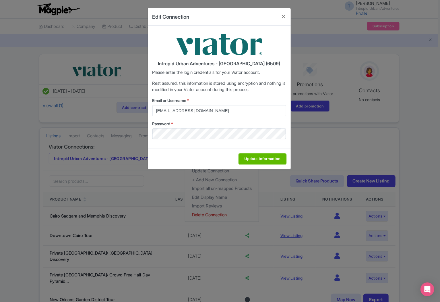
click at [258, 153] on input "Update Information" at bounding box center [262, 158] width 47 height 11
type input "Saving..."
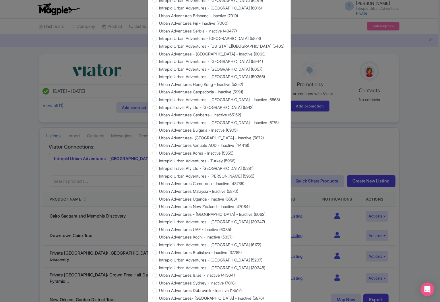
scroll to position [419, 0]
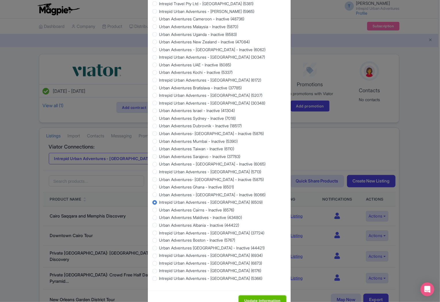
click at [247, 295] on input "Update Information" at bounding box center [262, 300] width 47 height 11
type input "Saving..."
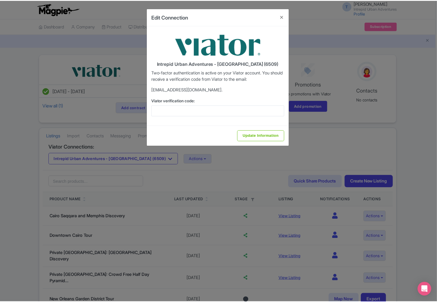
scroll to position [0, 0]
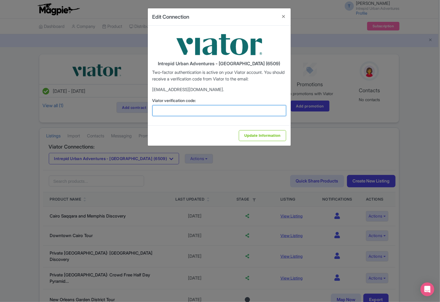
click at [219, 105] on input "Viator verification code:" at bounding box center [219, 110] width 134 height 11
paste input "582186"
type input "582186"
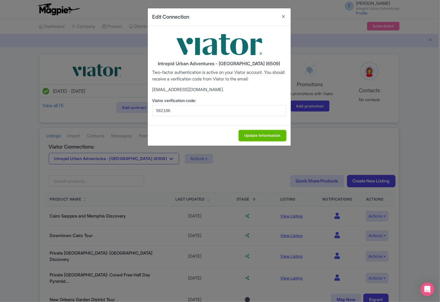
click at [249, 133] on input "Update Information" at bounding box center [262, 135] width 47 height 11
type input "Update Information"
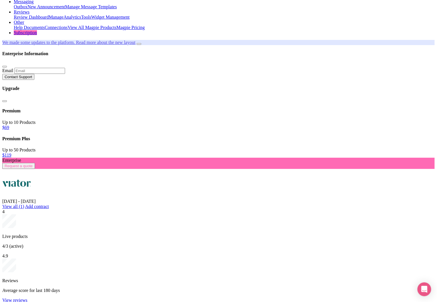
scroll to position [79, 0]
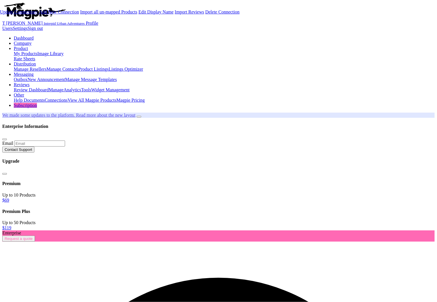
click at [36, 14] on link "Update Connection" at bounding box center [18, 11] width 36 height 5
click at [187, 14] on link "Import Reviews" at bounding box center [190, 11] width 30 height 5
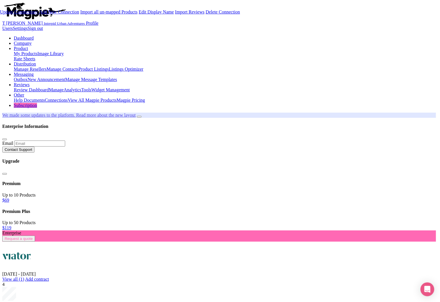
type input "Saving..."
